Goal: Download file/media

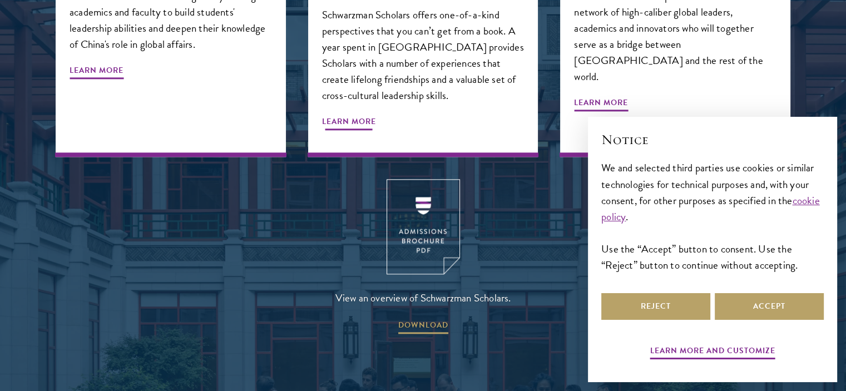
scroll to position [1411, 0]
click at [423, 318] on span "DOWNLOAD" at bounding box center [423, 326] width 50 height 17
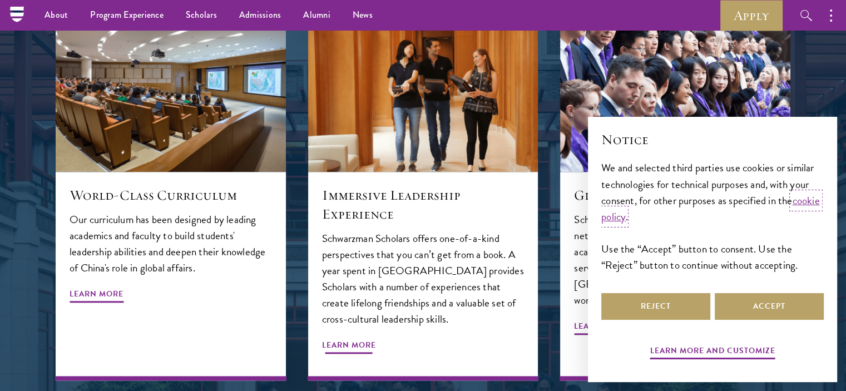
scroll to position [1185, 0]
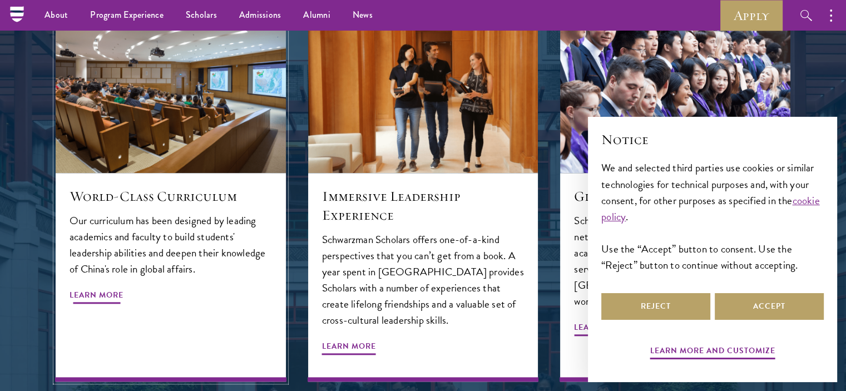
click at [89, 288] on span "Learn More" at bounding box center [97, 296] width 54 height 17
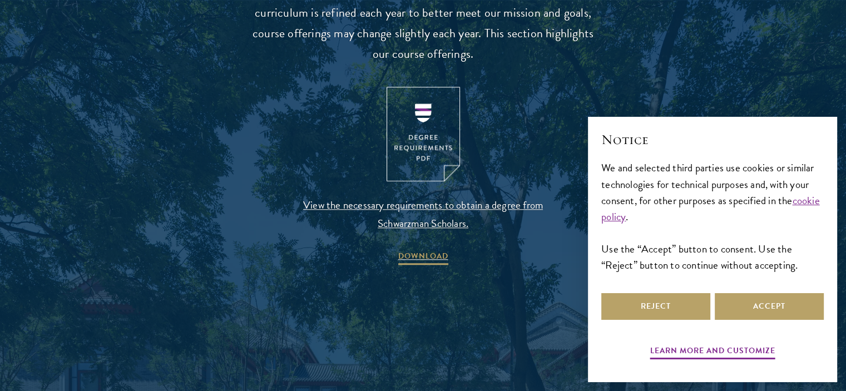
scroll to position [1157, 0]
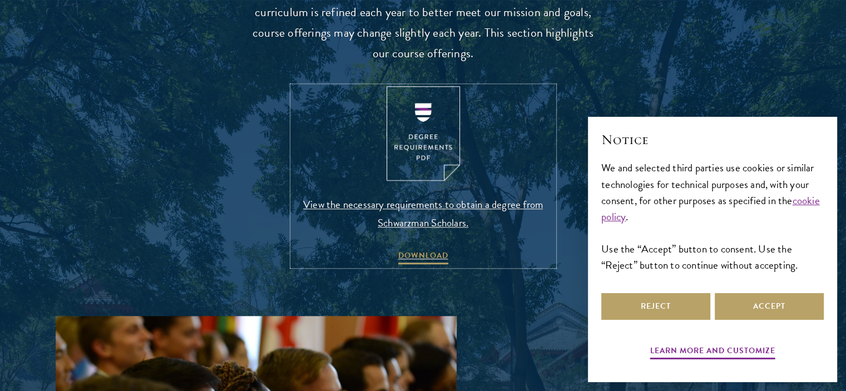
click at [417, 140] on img at bounding box center [423, 133] width 73 height 95
